Goal: Task Accomplishment & Management: Complete application form

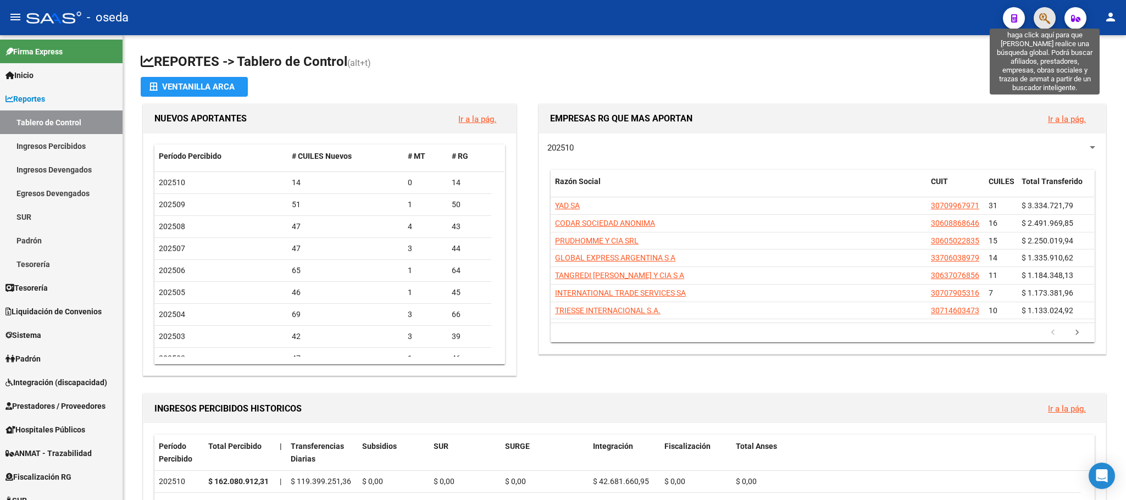
click at [1045, 16] on icon "button" at bounding box center [1044, 18] width 11 height 13
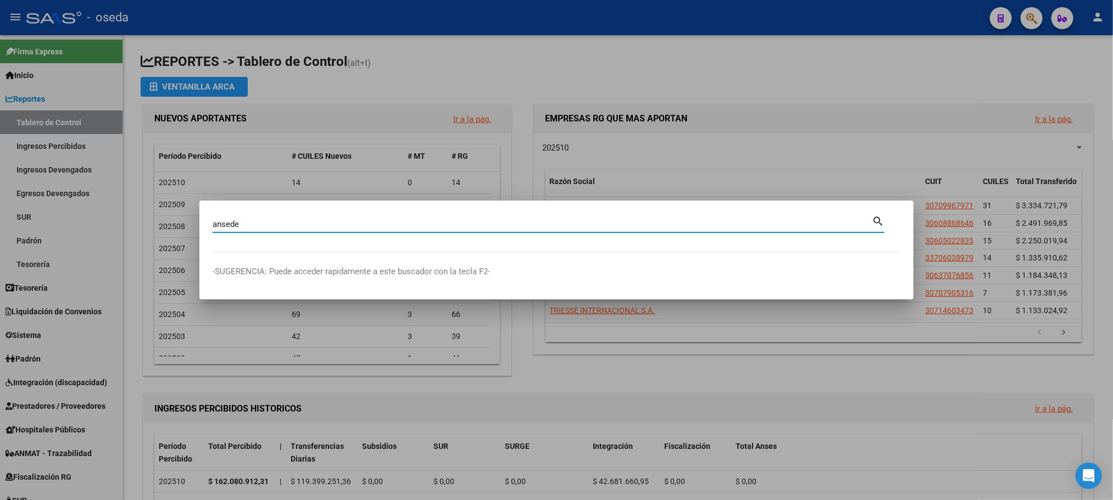
type input "ansede"
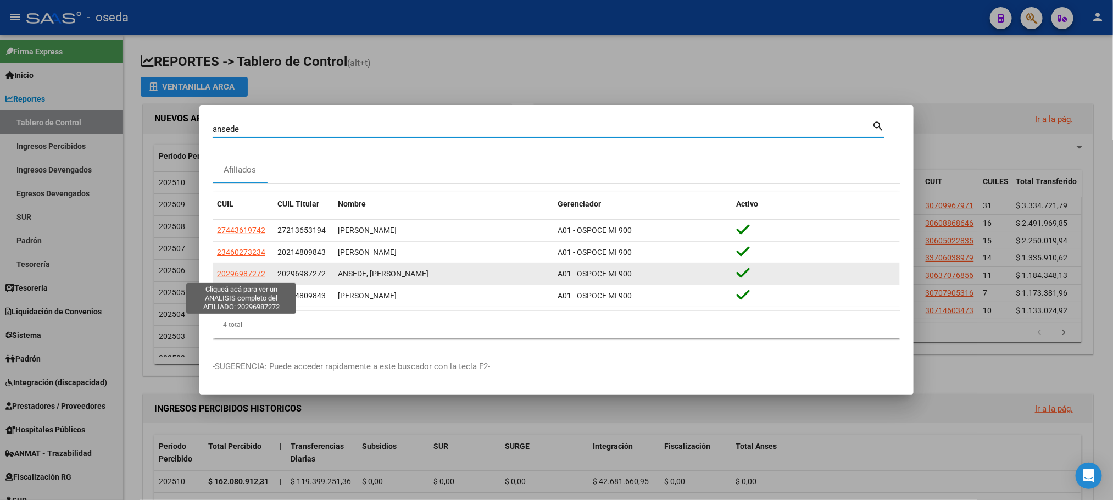
click at [220, 276] on span "20296987272" at bounding box center [241, 273] width 48 height 9
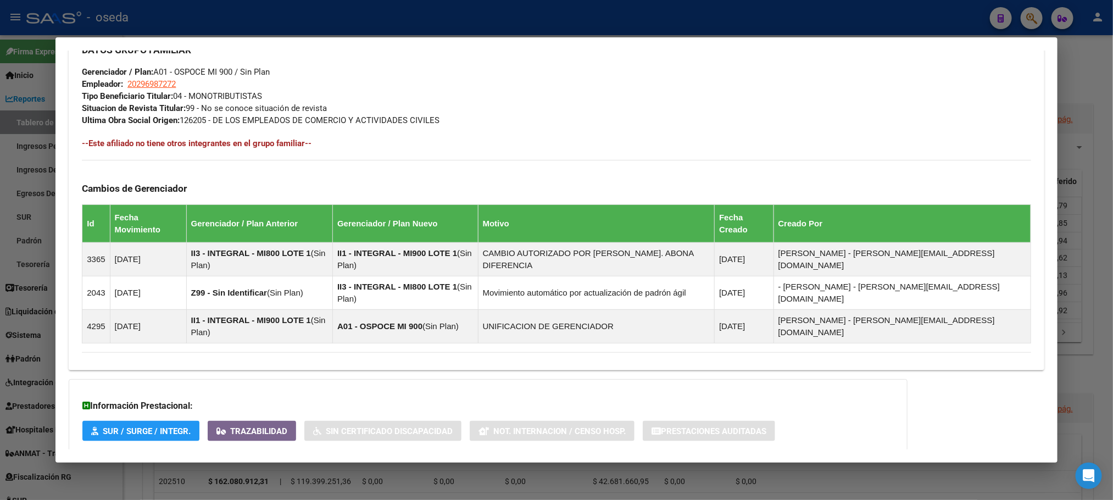
scroll to position [562, 0]
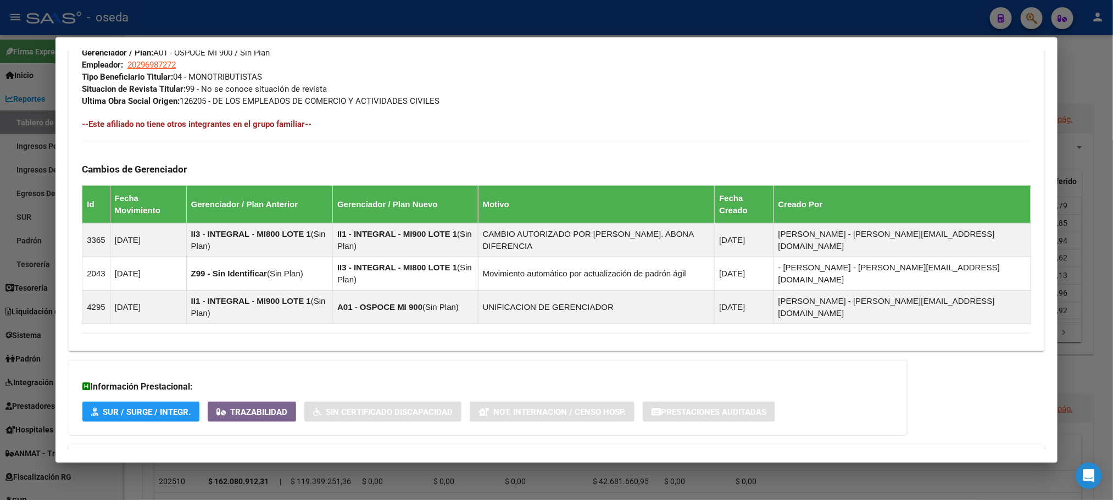
click at [276, 444] on mat-expansion-panel-header "Aportes y Contribuciones del Afiliado: 20296987272" at bounding box center [556, 457] width 975 height 26
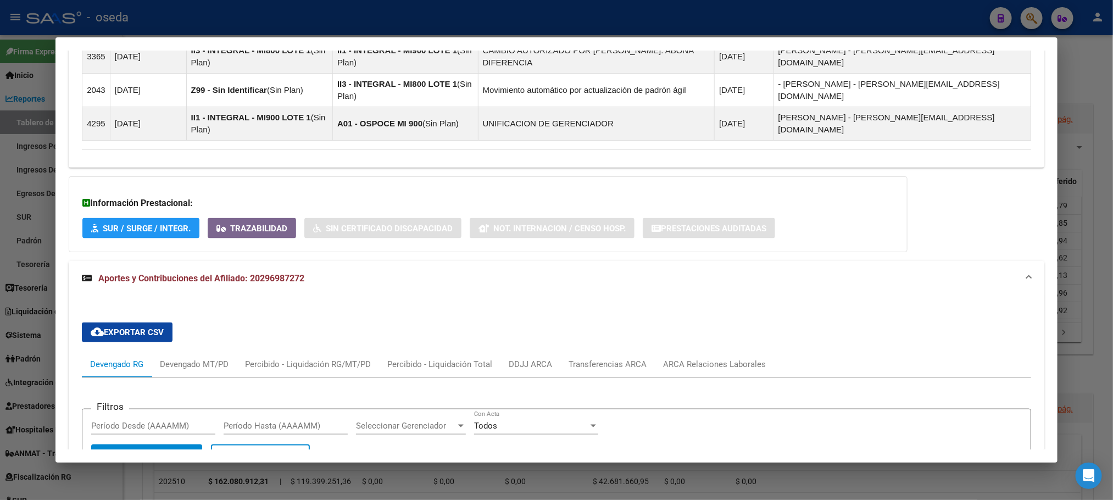
scroll to position [906, 0]
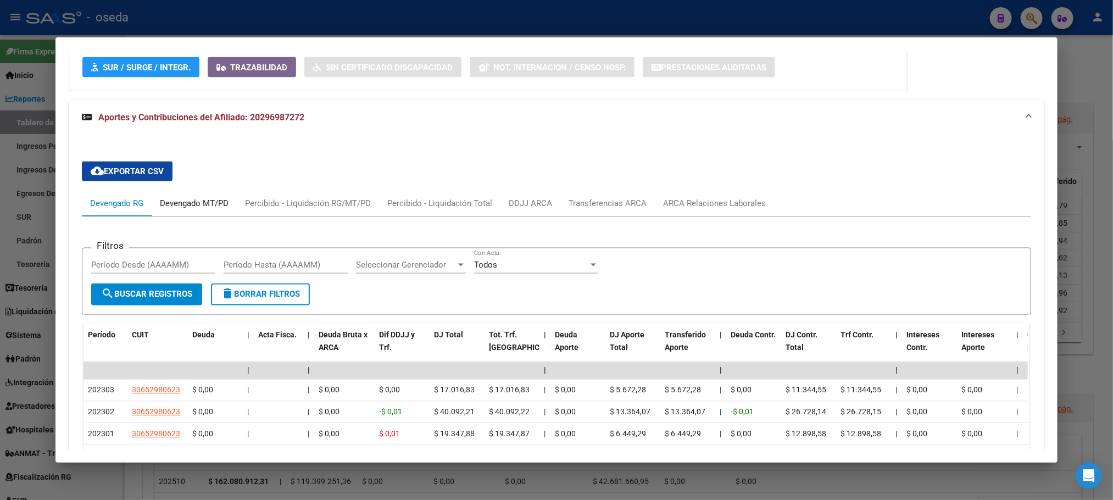
click at [186, 197] on div "Devengado MT/PD" at bounding box center [194, 203] width 69 height 12
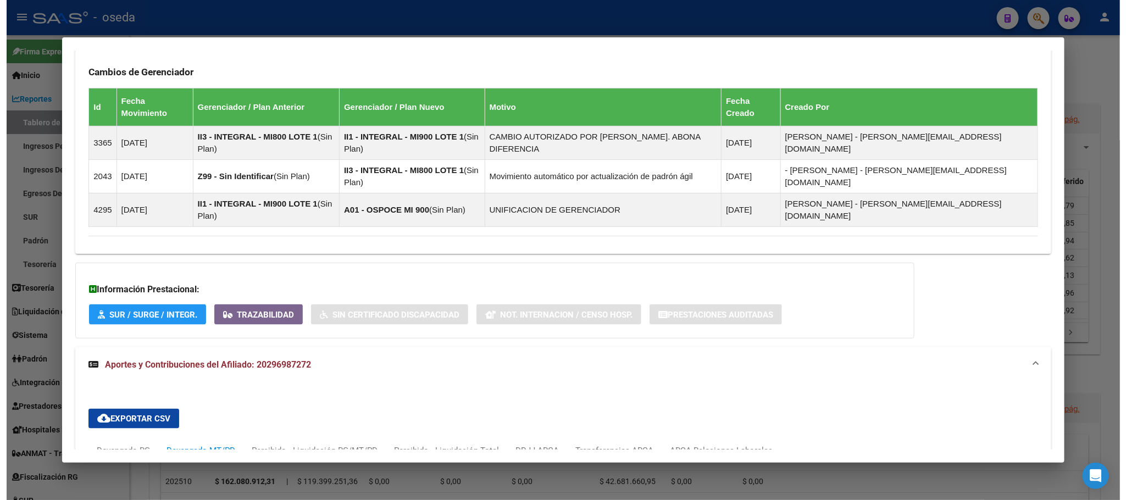
scroll to position [330, 0]
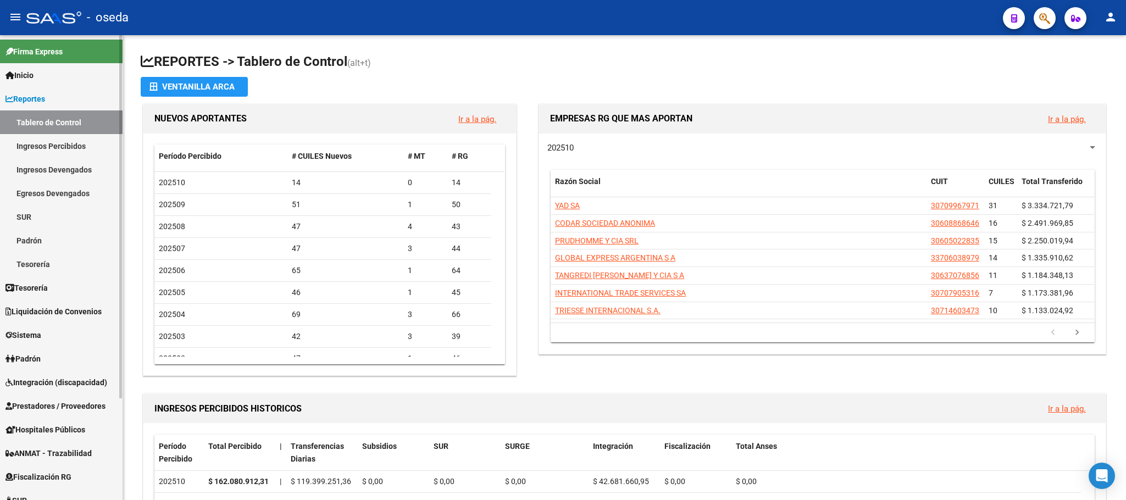
click at [38, 337] on span "Sistema" at bounding box center [23, 335] width 36 height 12
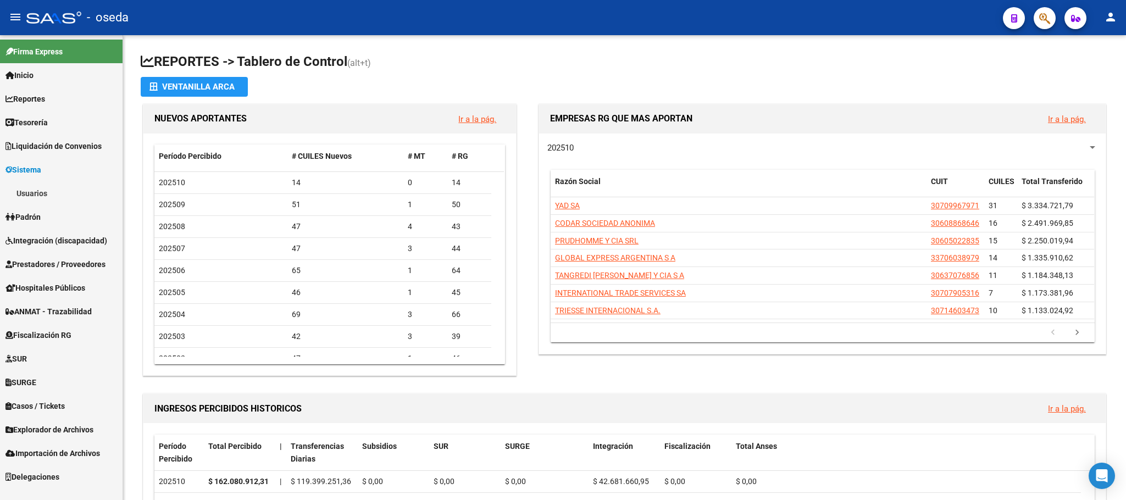
click at [28, 195] on link "Usuarios" at bounding box center [61, 193] width 123 height 24
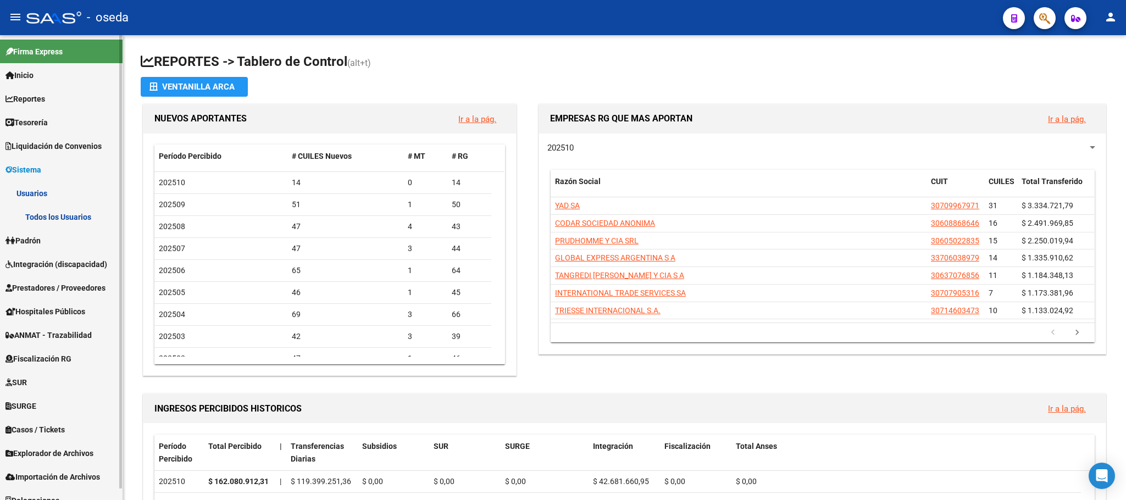
click at [40, 216] on link "Todos los Usuarios" at bounding box center [61, 217] width 123 height 24
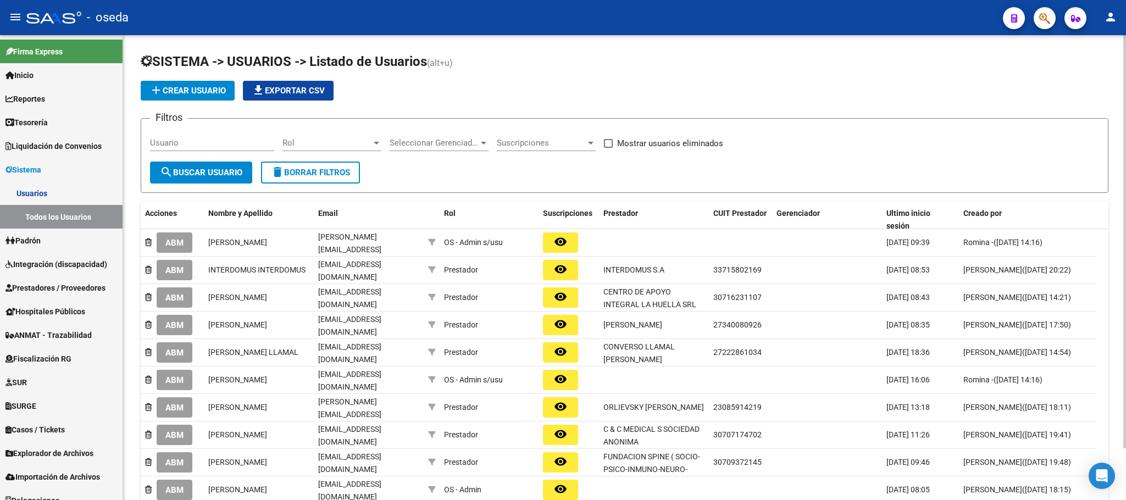
click at [233, 144] on input "Usuario" at bounding box center [212, 143] width 124 height 10
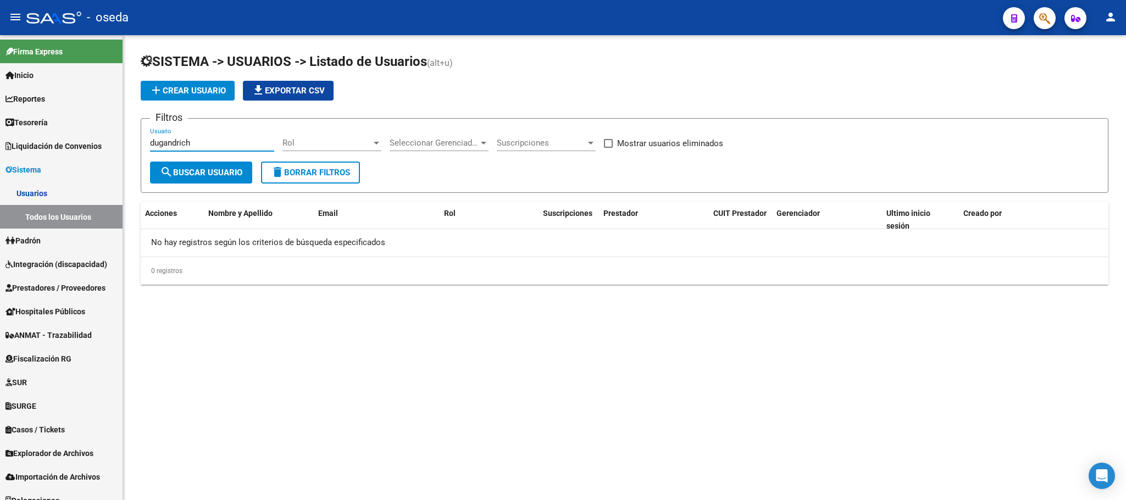
type input "dugandrich"
click at [193, 87] on span "add Crear Usuario" at bounding box center [187, 91] width 76 height 10
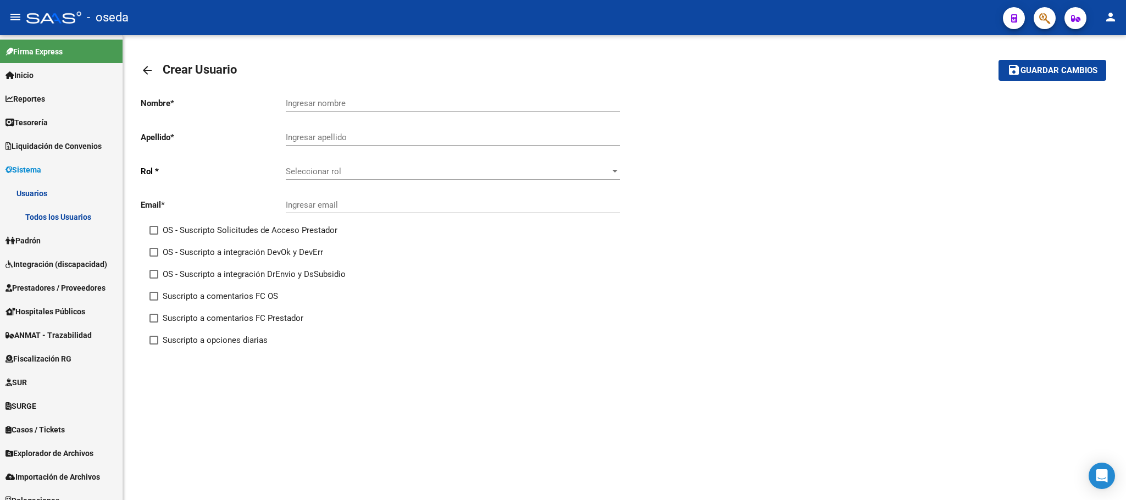
click at [345, 99] on input "Ingresar nombre" at bounding box center [453, 103] width 334 height 10
type input "[PERSON_NAME]"
type input "DUGANDRICH"
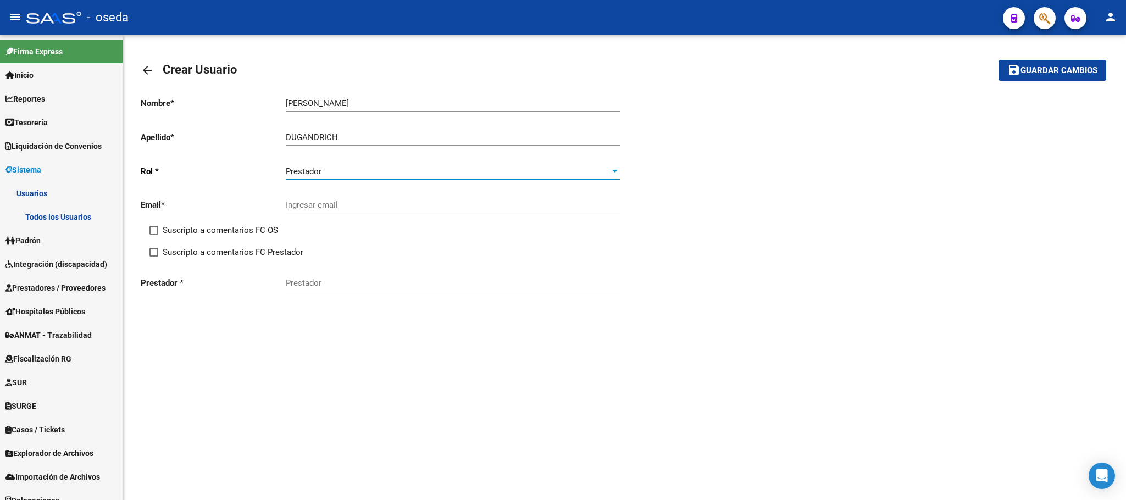
click at [322, 203] on input "Ingresar email" at bounding box center [453, 205] width 334 height 10
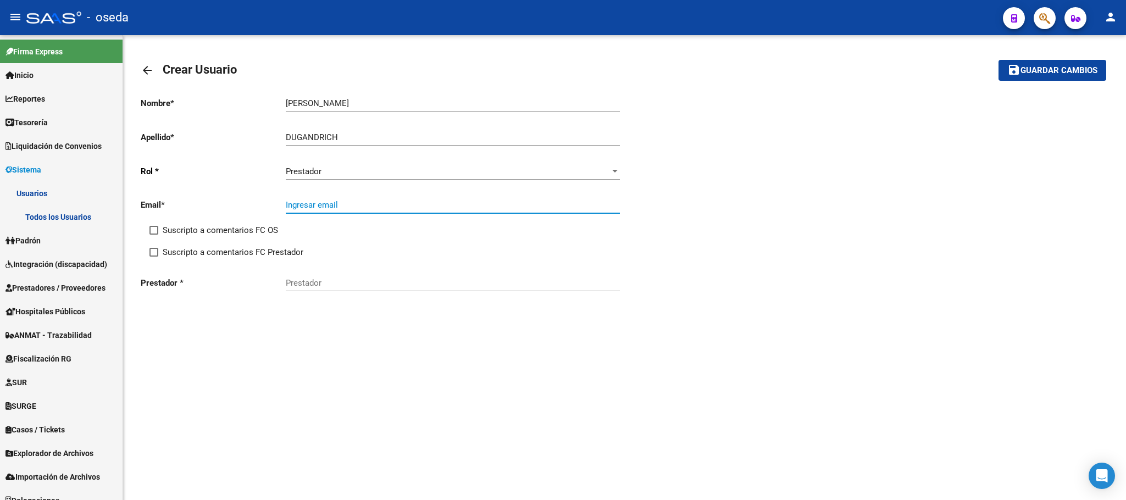
paste input "[PERSON_NAME] <[EMAIL_ADDRESS][DOMAIN_NAME]>"
type input "[EMAIL_ADDRESS][DOMAIN_NAME]"
click at [151, 232] on span at bounding box center [153, 230] width 9 height 9
click at [153, 235] on input "Suscripto a comentarios FC OS" at bounding box center [153, 235] width 1 height 1
checkbox input "true"
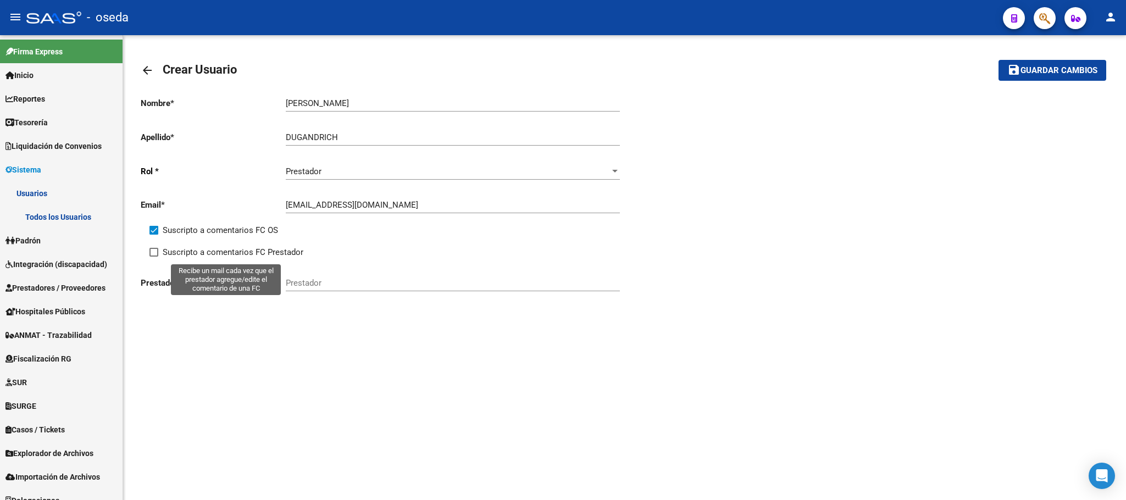
click at [153, 253] on span at bounding box center [153, 252] width 9 height 9
click at [153, 257] on input "Suscripto a comentarios FC Prestador" at bounding box center [153, 257] width 1 height 1
checkbox input "true"
click at [302, 285] on input "Prestador" at bounding box center [453, 283] width 334 height 10
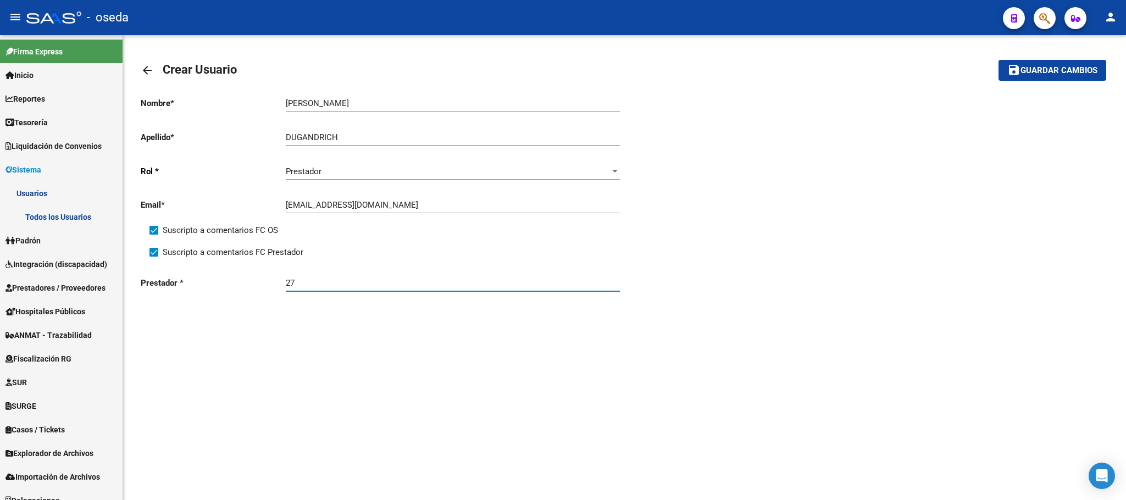
paste input "39744824"
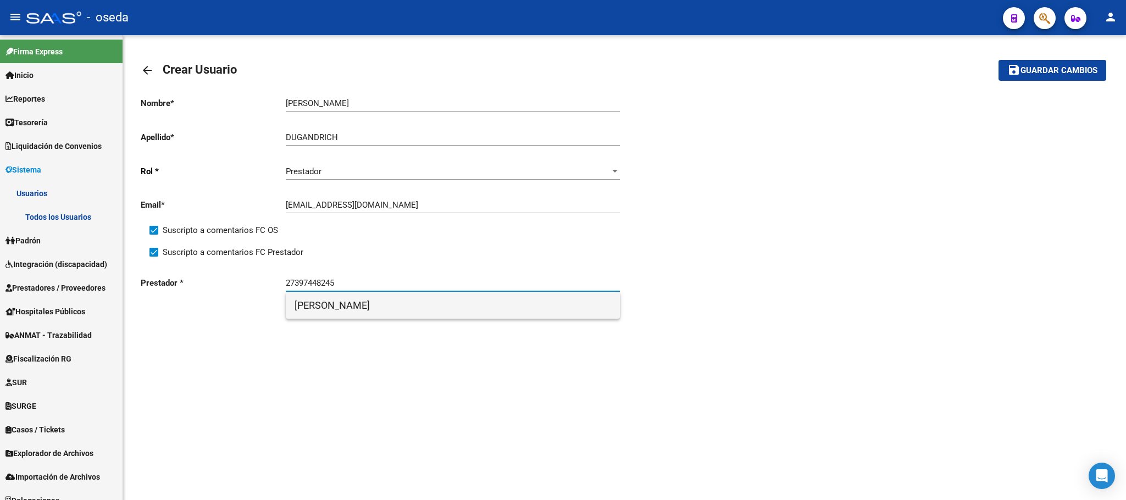
click at [500, 311] on span "[PERSON_NAME]" at bounding box center [452, 305] width 316 height 26
type input "[PERSON_NAME]"
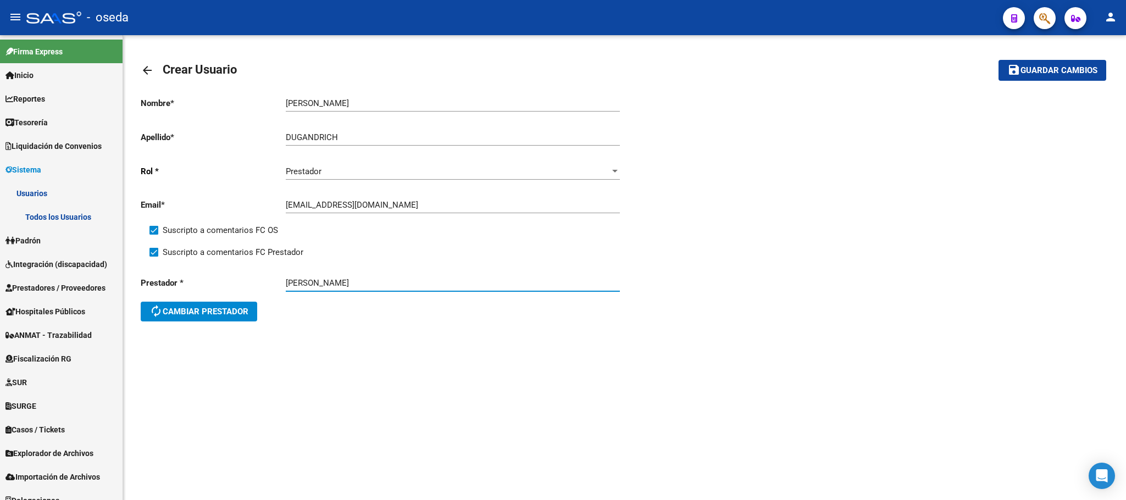
click at [1059, 70] on span "Guardar cambios" at bounding box center [1058, 71] width 77 height 10
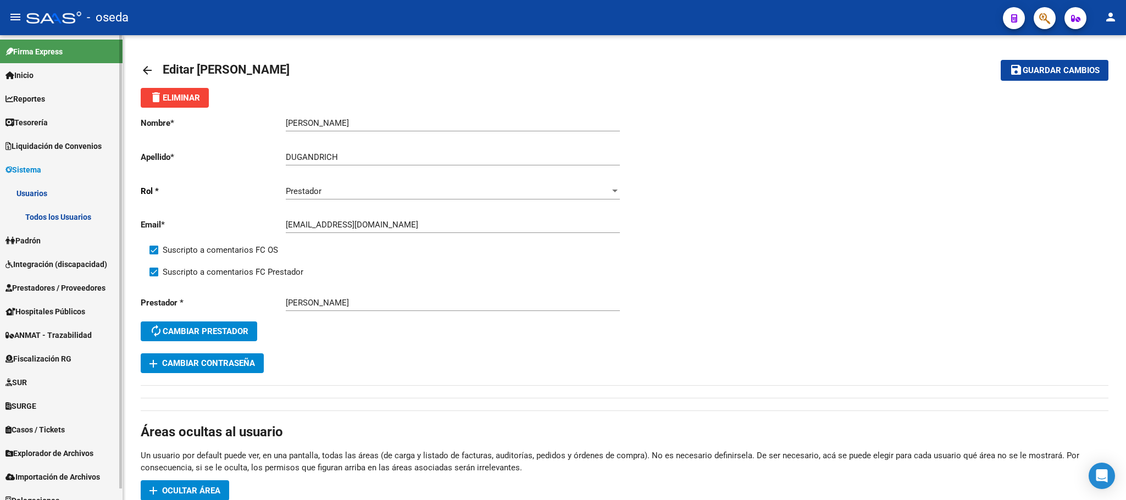
click at [16, 165] on span "Sistema" at bounding box center [23, 170] width 36 height 12
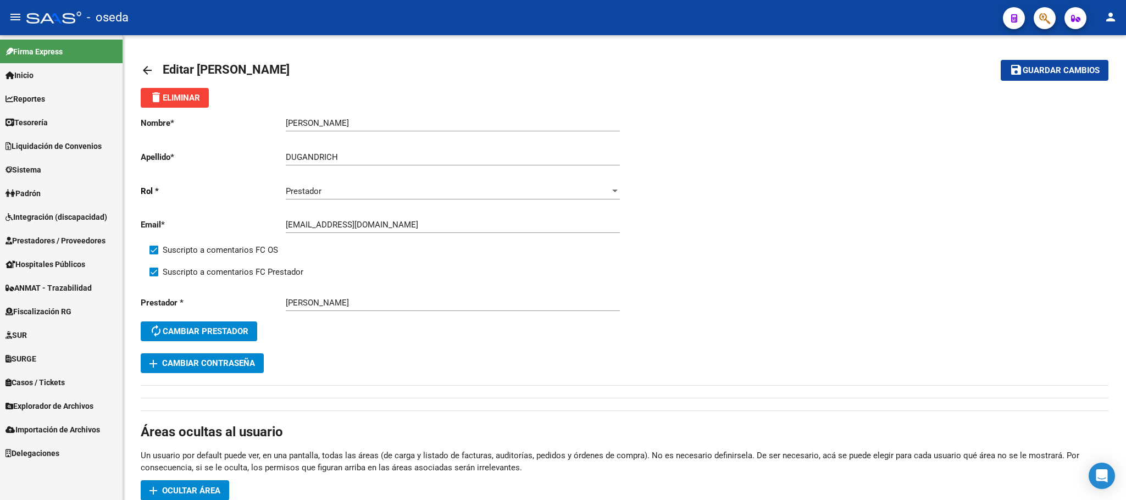
click at [35, 237] on span "Prestadores / Proveedores" at bounding box center [55, 241] width 100 height 12
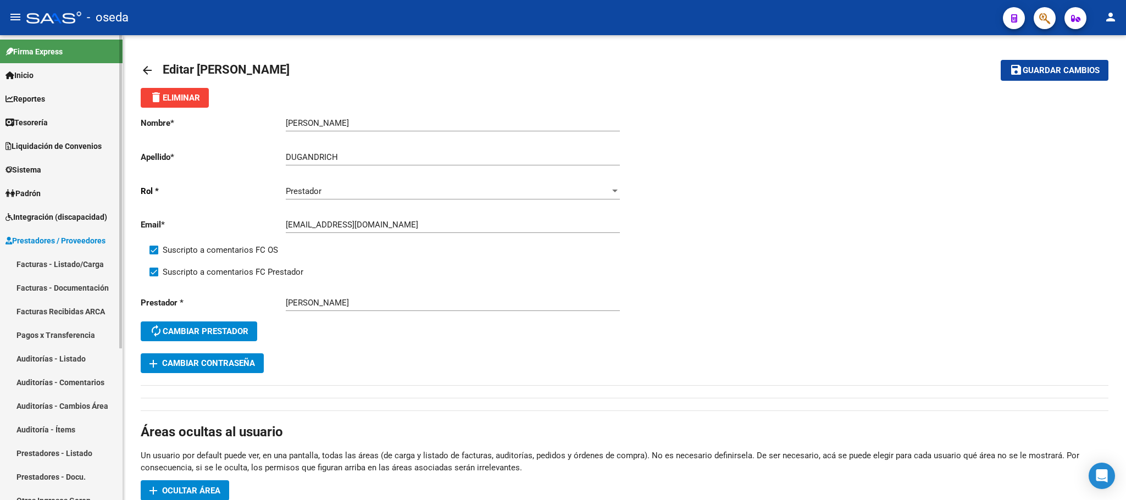
click at [40, 257] on link "Facturas - Listado/Carga" at bounding box center [61, 264] width 123 height 24
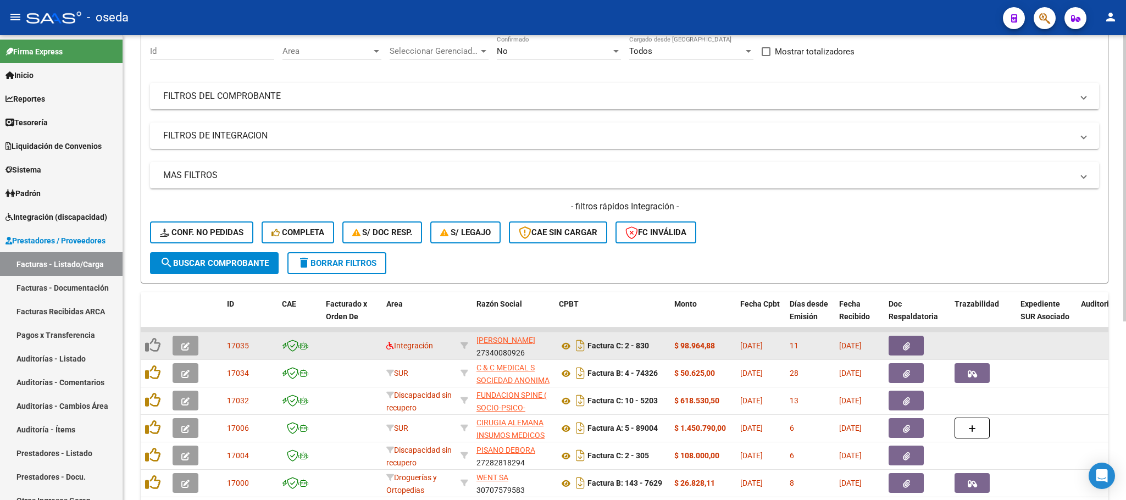
scroll to position [165, 0]
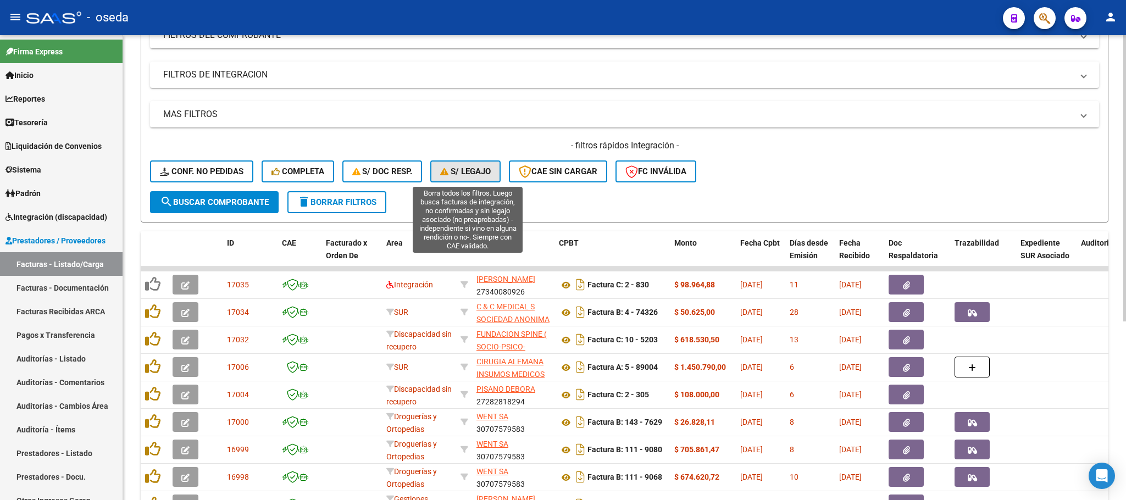
click at [469, 172] on span "S/ legajo" at bounding box center [465, 171] width 51 height 10
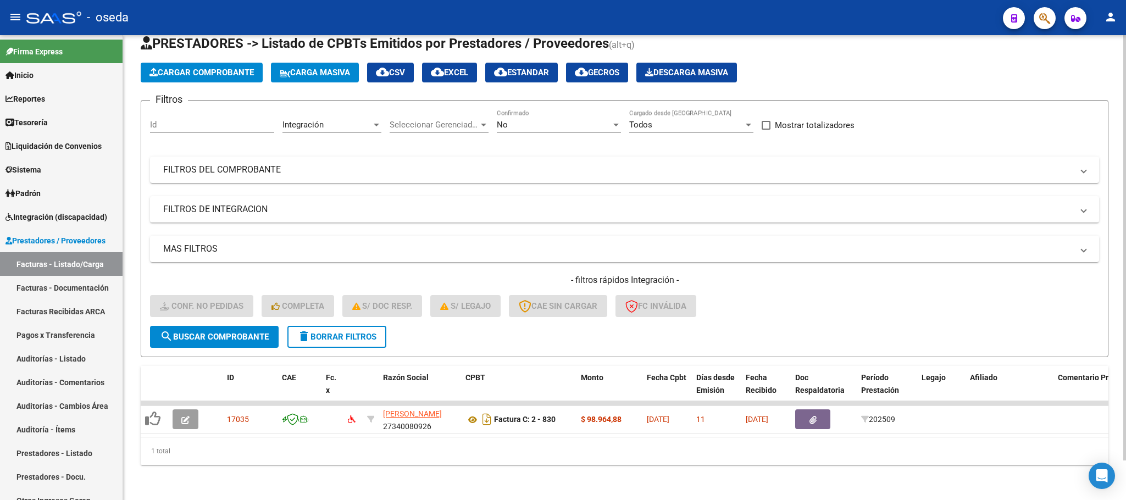
scroll to position [43, 0]
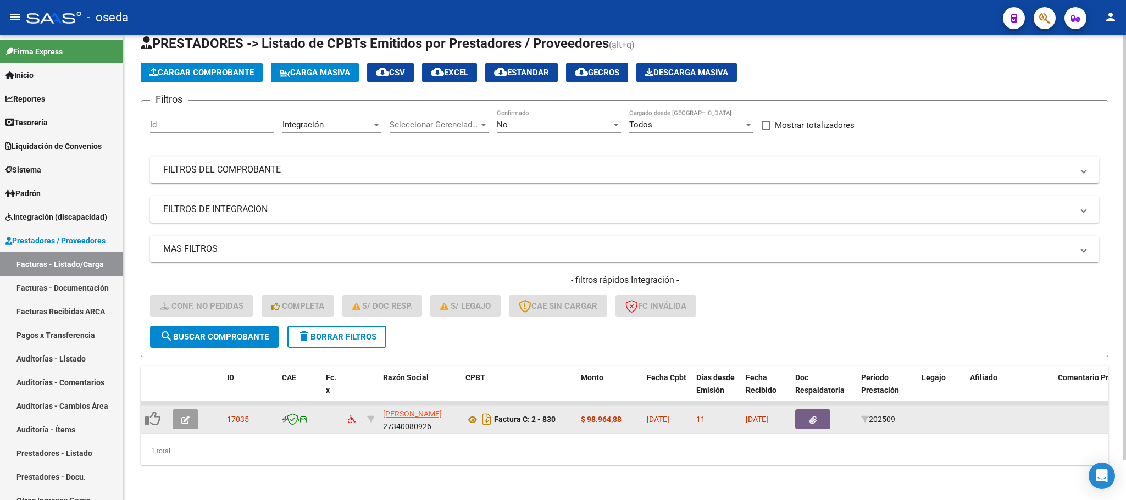
click at [181, 416] on icon "button" at bounding box center [185, 420] width 8 height 8
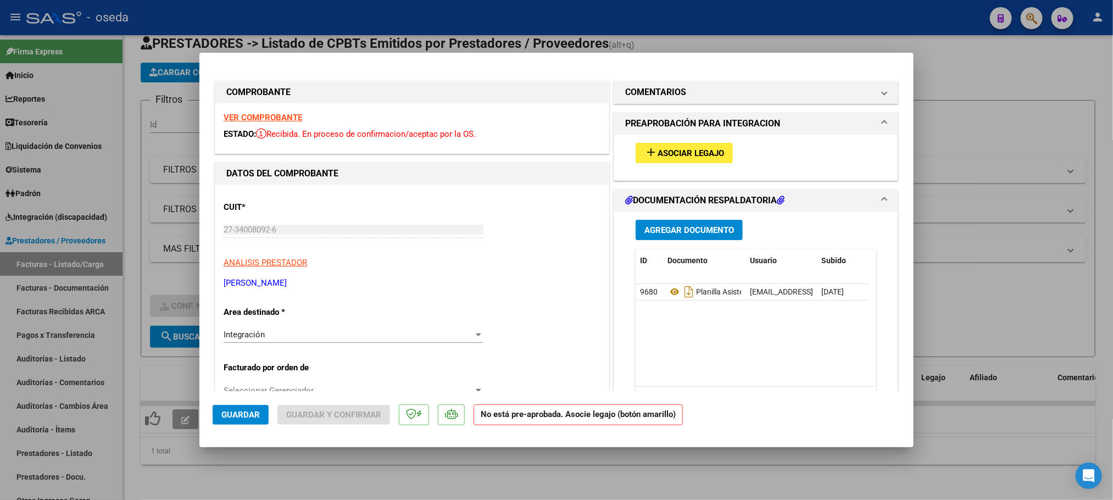
click at [710, 149] on span "Asociar Legajo" at bounding box center [691, 153] width 66 height 10
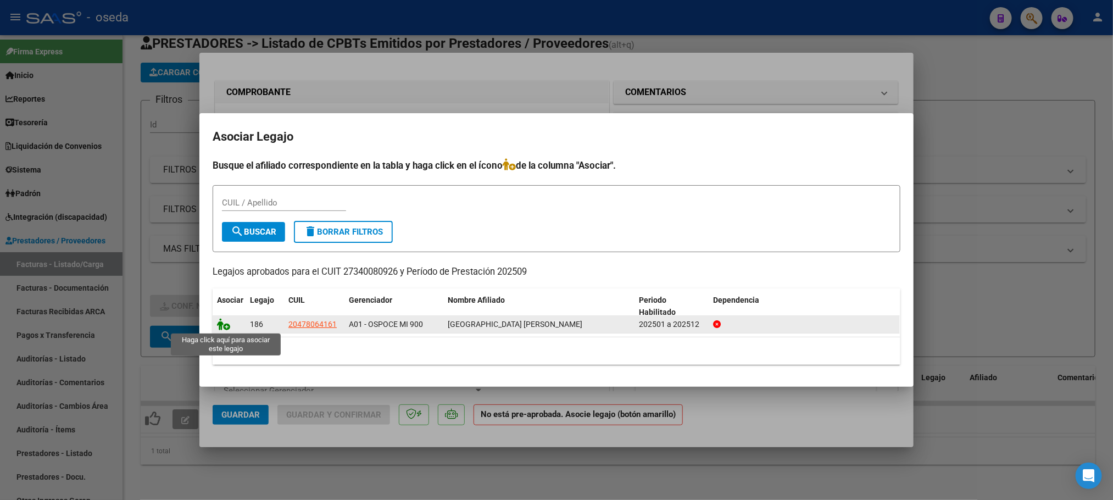
click at [218, 321] on icon at bounding box center [223, 324] width 13 height 12
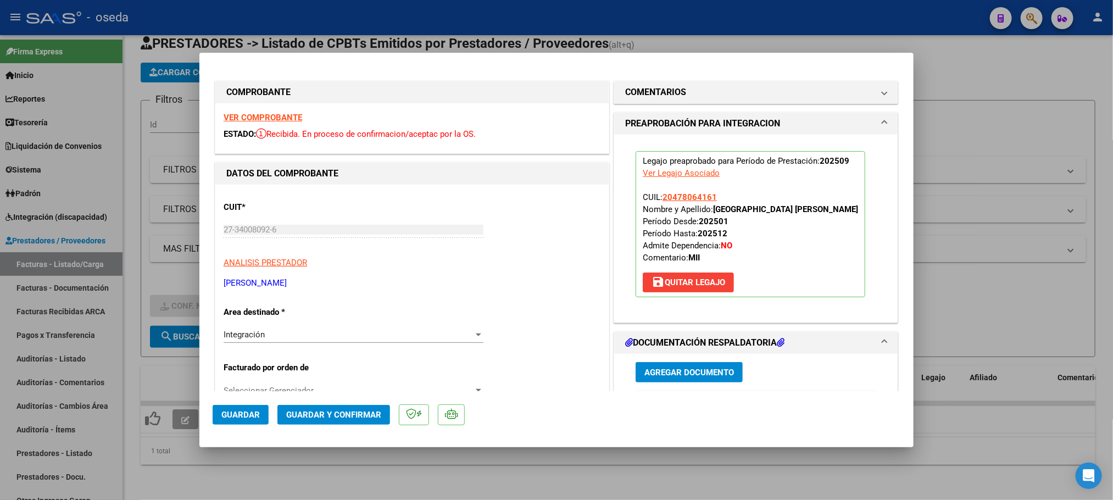
click at [236, 412] on span "Guardar" at bounding box center [240, 415] width 38 height 10
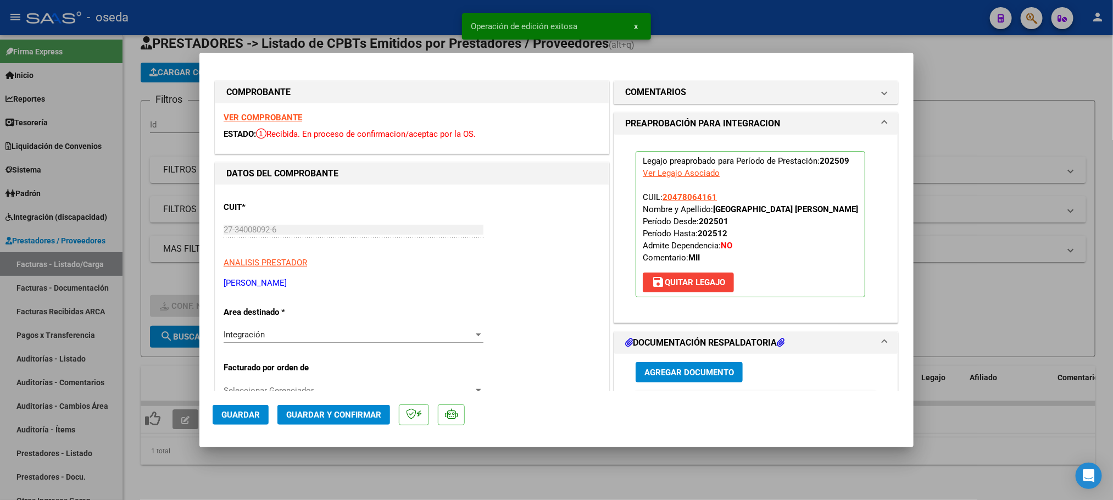
type input "$ 0,00"
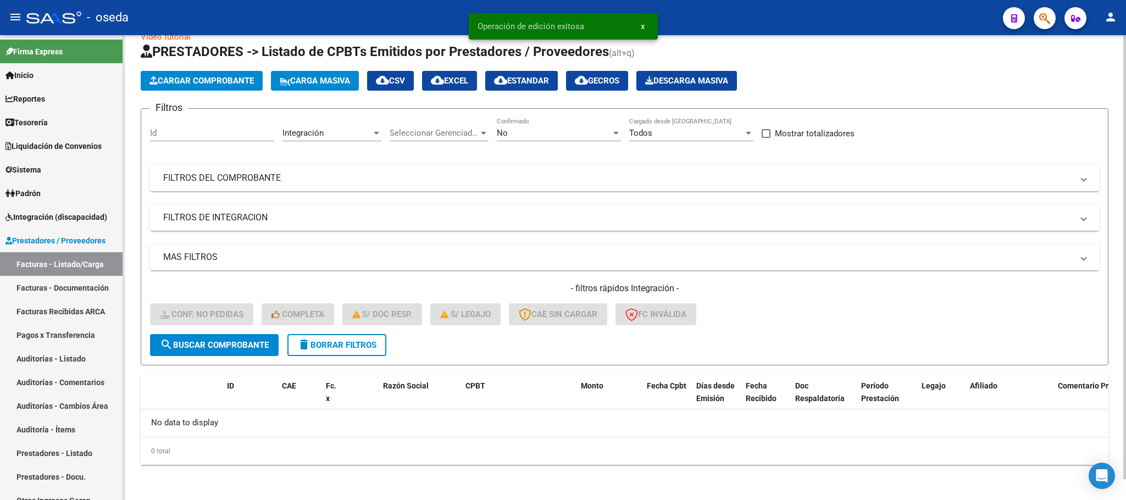
scroll to position [21, 0]
click at [316, 341] on span "delete Borrar Filtros" at bounding box center [336, 346] width 79 height 10
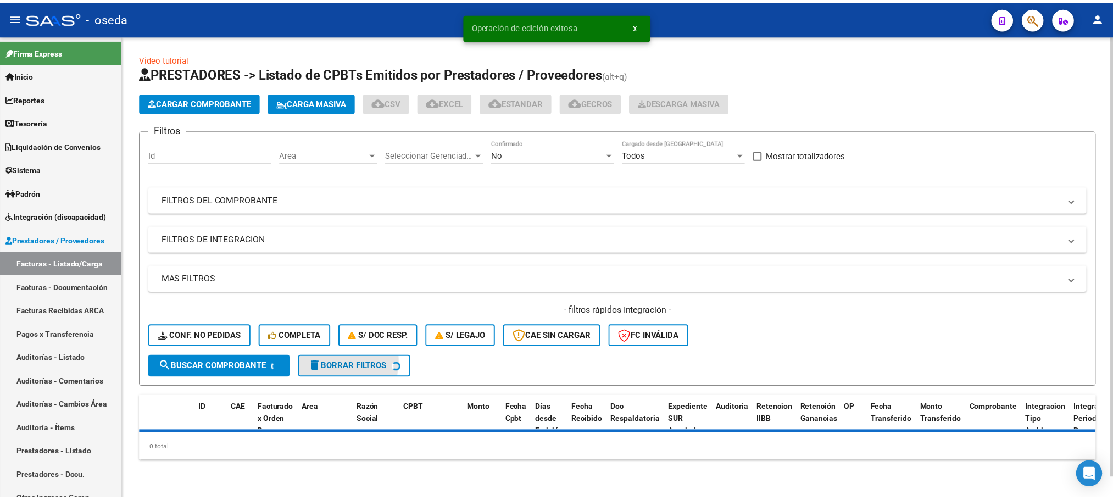
scroll to position [0, 0]
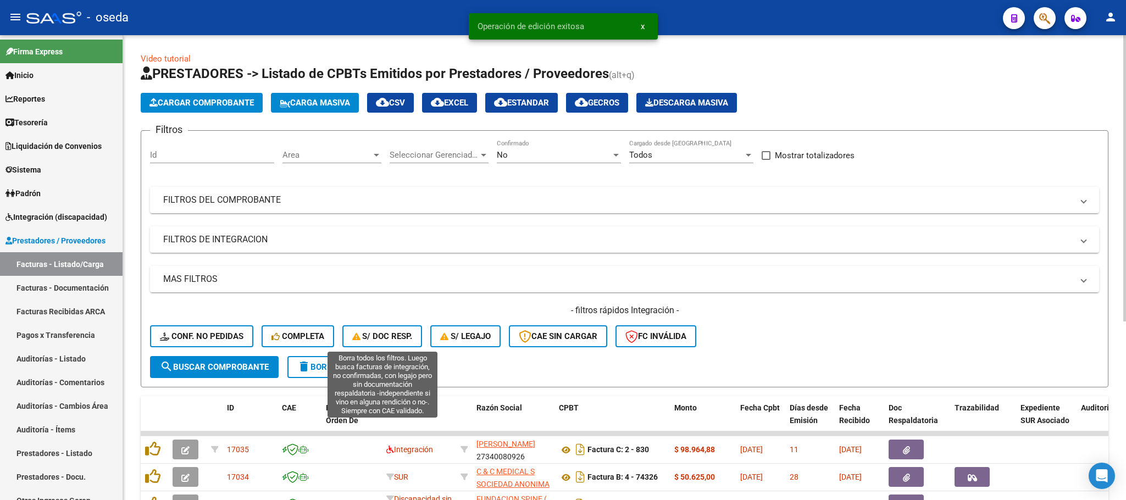
click at [381, 330] on button "S/ Doc Resp." at bounding box center [382, 336] width 80 height 22
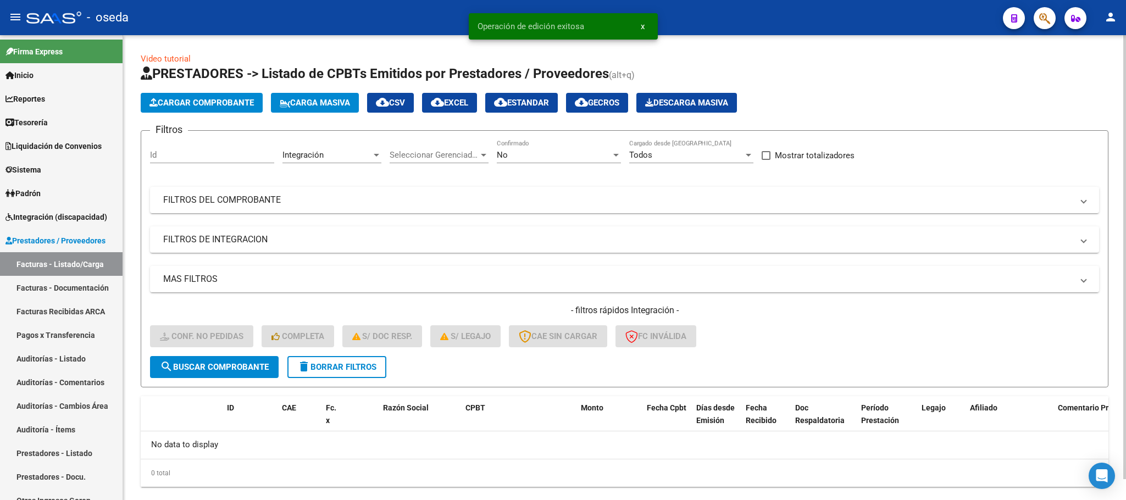
click at [348, 363] on span "delete Borrar Filtros" at bounding box center [336, 367] width 79 height 10
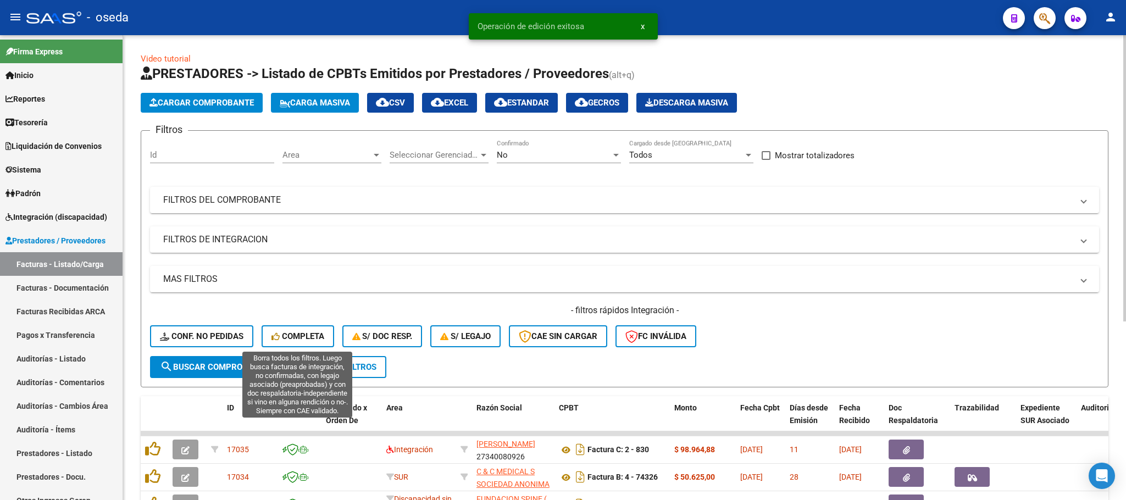
click at [303, 340] on span "Completa" at bounding box center [297, 336] width 53 height 10
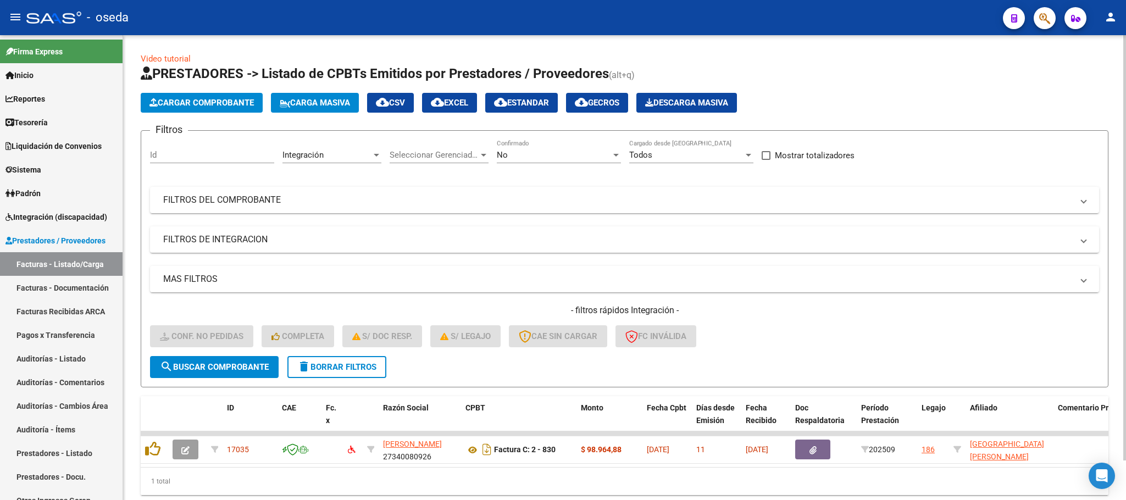
click at [376, 371] on span "delete Borrar Filtros" at bounding box center [336, 367] width 79 height 10
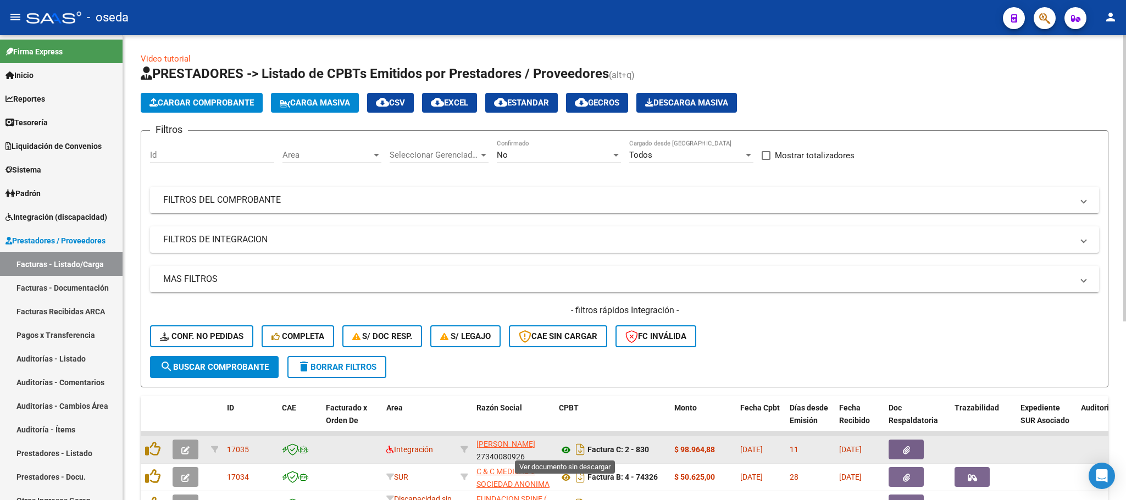
click at [564, 448] on icon at bounding box center [566, 449] width 14 height 13
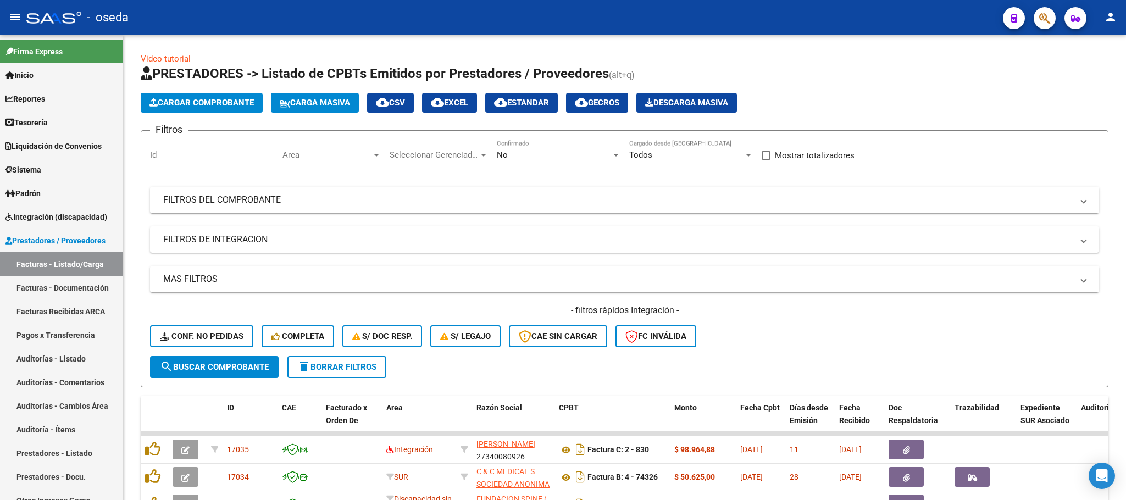
click at [1036, 22] on button "button" at bounding box center [1044, 18] width 22 height 22
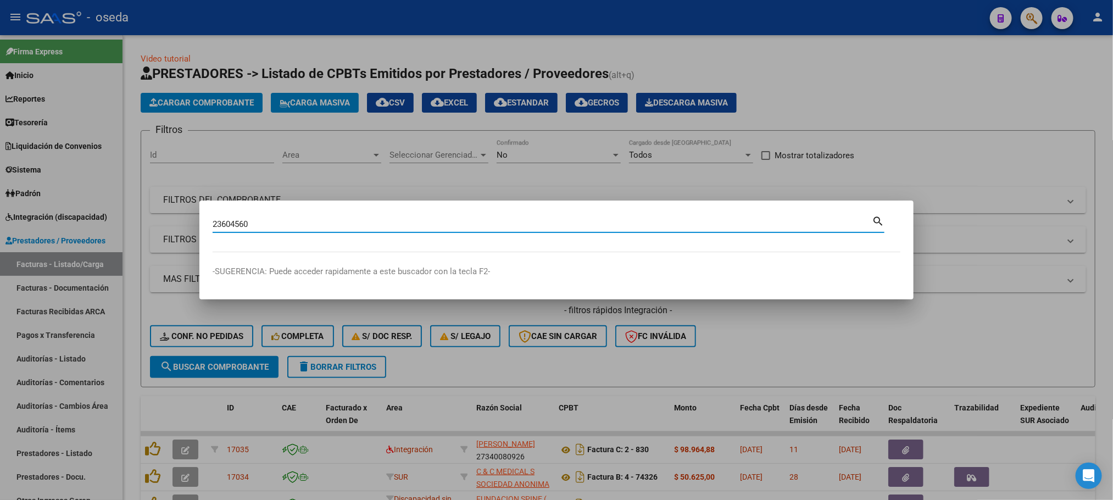
type input "23604560"
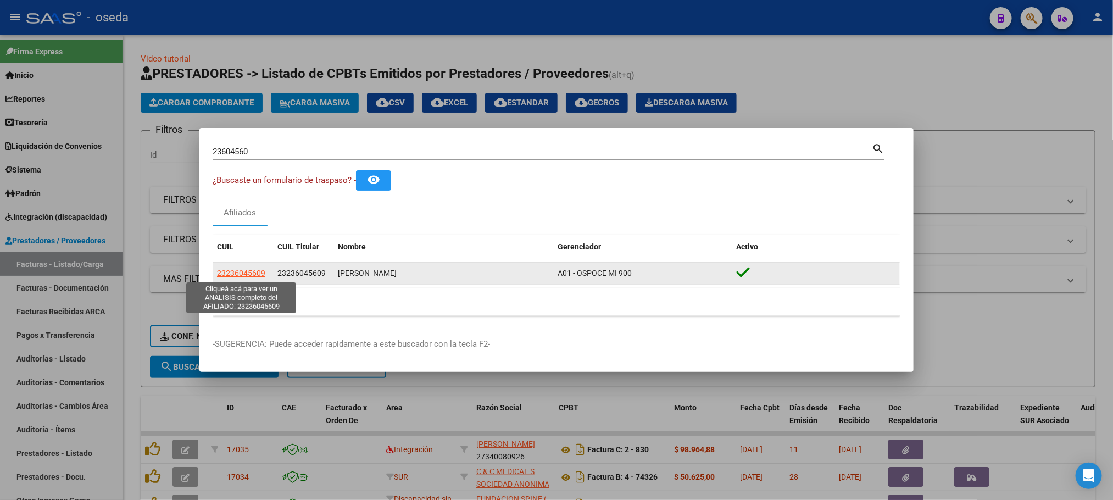
click at [249, 272] on span "23236045609" at bounding box center [241, 273] width 48 height 9
type textarea "23236045609"
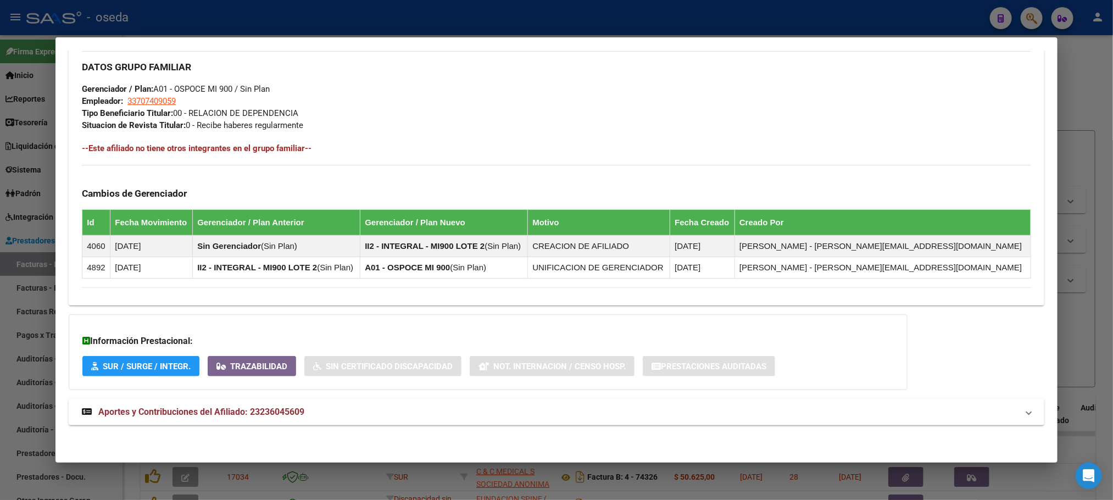
scroll to position [508, 0]
click at [241, 409] on span "Aportes y Contribuciones del Afiliado: 23236045609" at bounding box center [201, 412] width 206 height 10
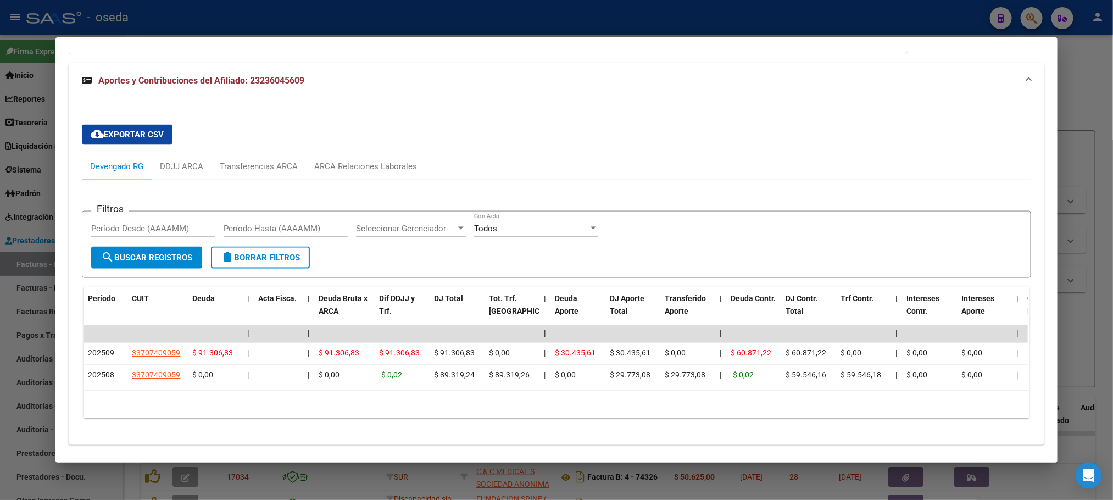
scroll to position [876, 0]
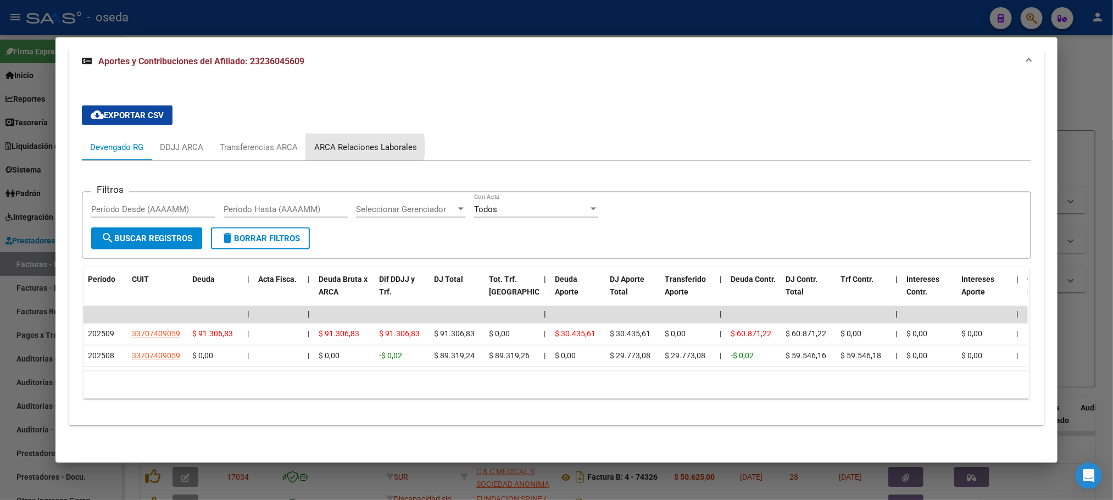
click at [347, 141] on div "ARCA Relaciones Laborales" at bounding box center [365, 147] width 103 height 12
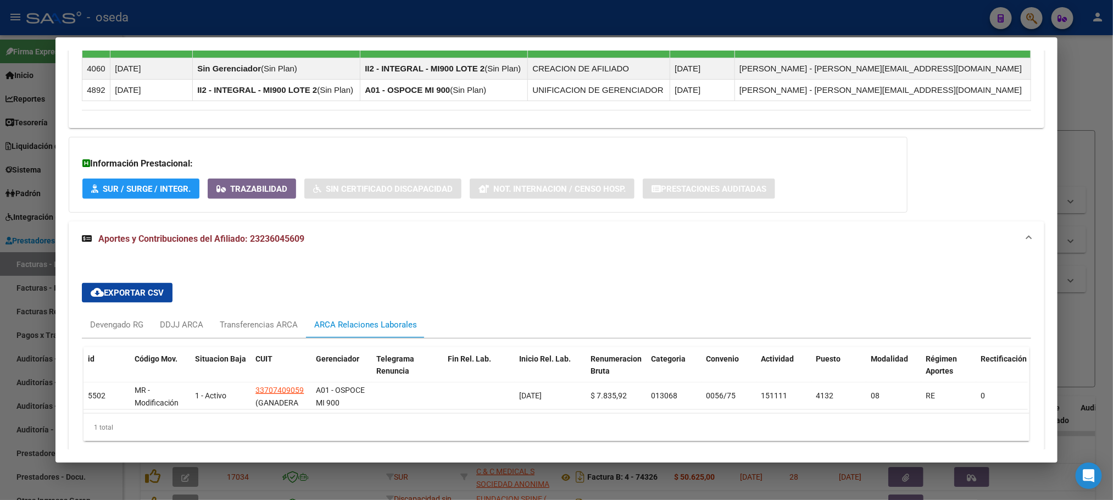
scroll to position [741, 0]
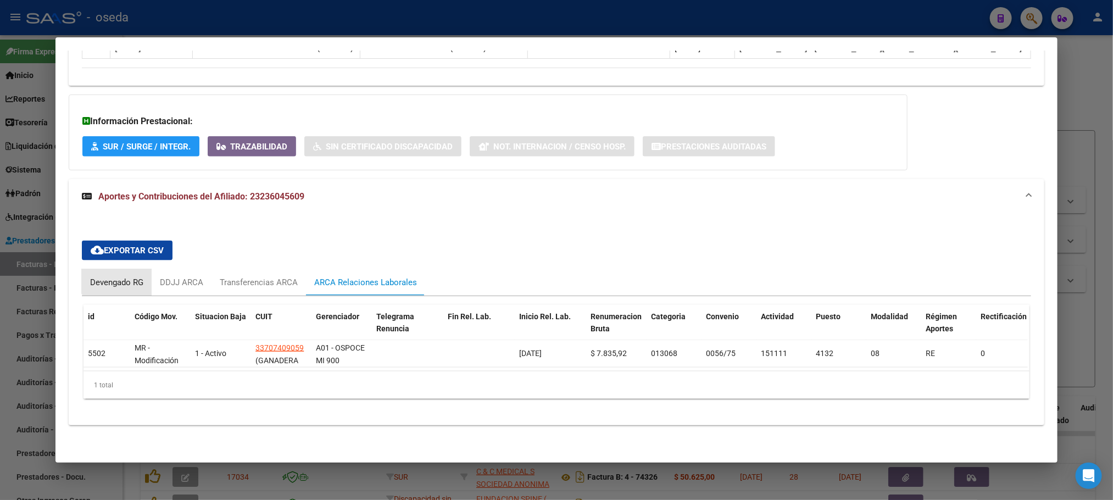
click at [123, 269] on div "Devengado RG" at bounding box center [117, 282] width 70 height 26
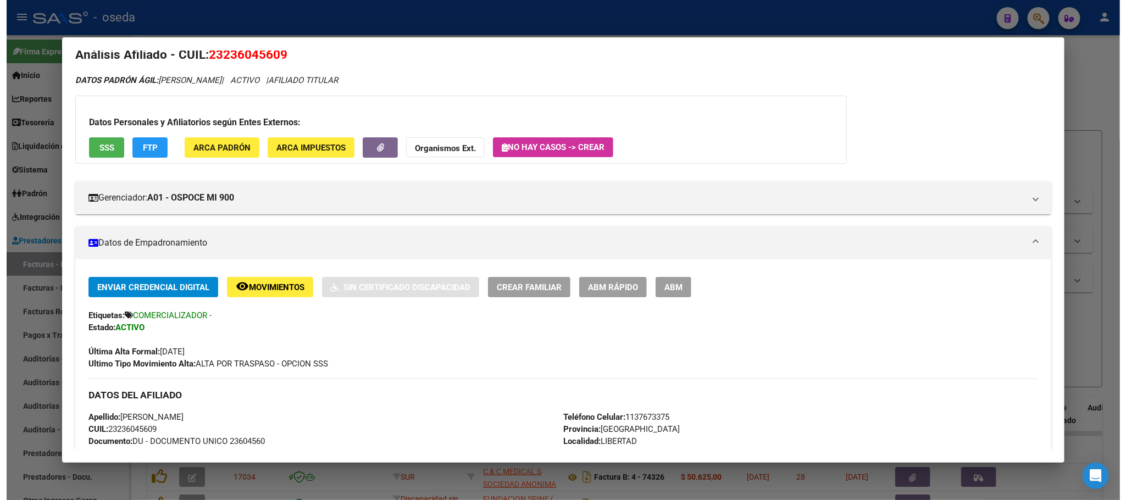
scroll to position [0, 0]
